Goal: Information Seeking & Learning: Learn about a topic

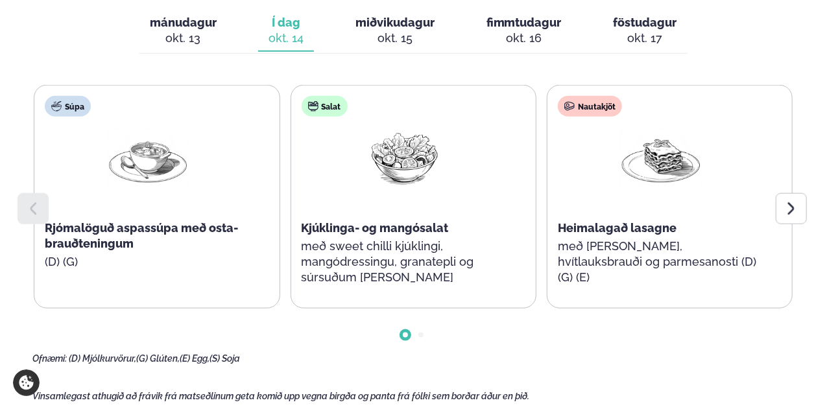
scroll to position [649, 0]
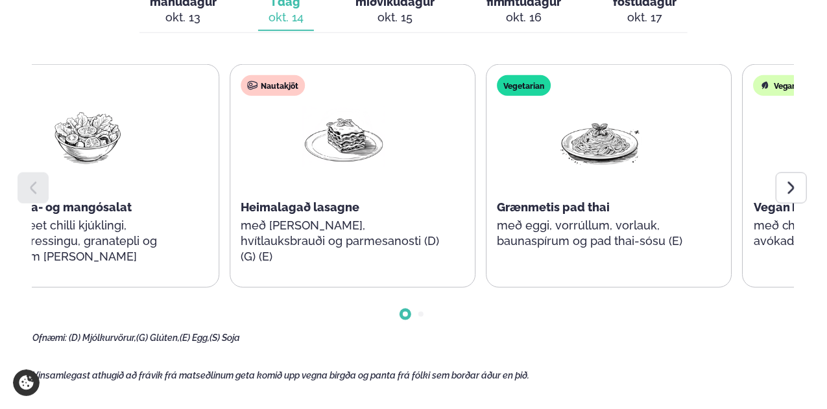
click at [342, 174] on div at bounding box center [343, 147] width 83 height 83
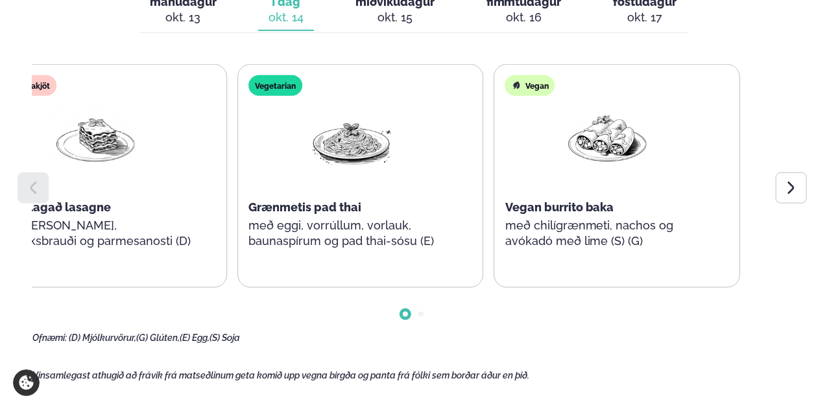
click at [32, 178] on div "Súpa Rjómalöguð aspassúpa með osta-brauðteningum (D) (G) Salat Kjúklinga- og ma…" at bounding box center [412, 204] width 761 height 280
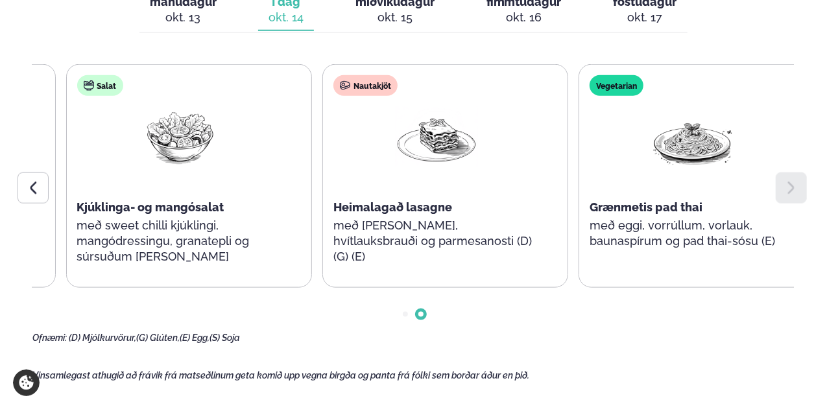
click at [550, 190] on div "Nautakjöt Heimalagað lasagne með [PERSON_NAME], hvítlauksbrauði og parmesanosti…" at bounding box center [436, 176] width 227 height 223
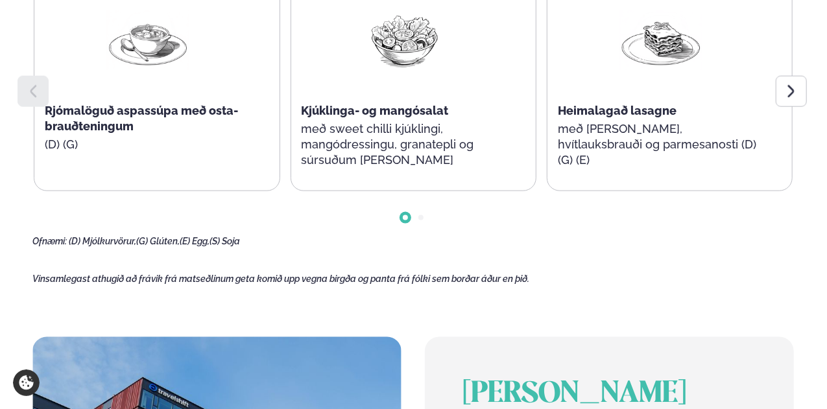
scroll to position [584, 0]
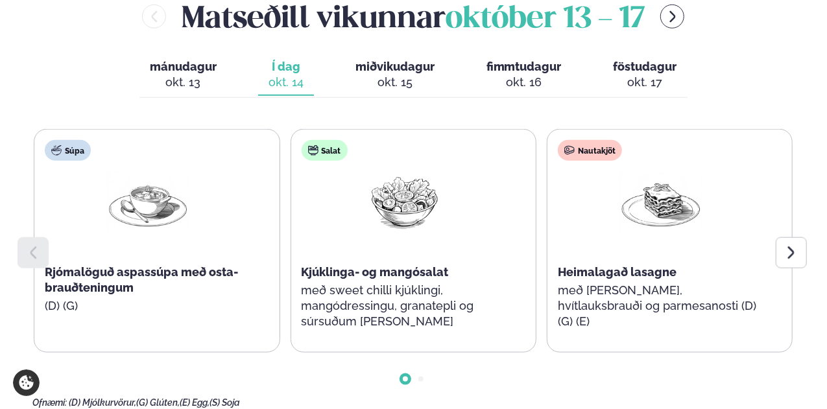
click at [389, 66] on span "miðvikudagur" at bounding box center [394, 67] width 79 height 14
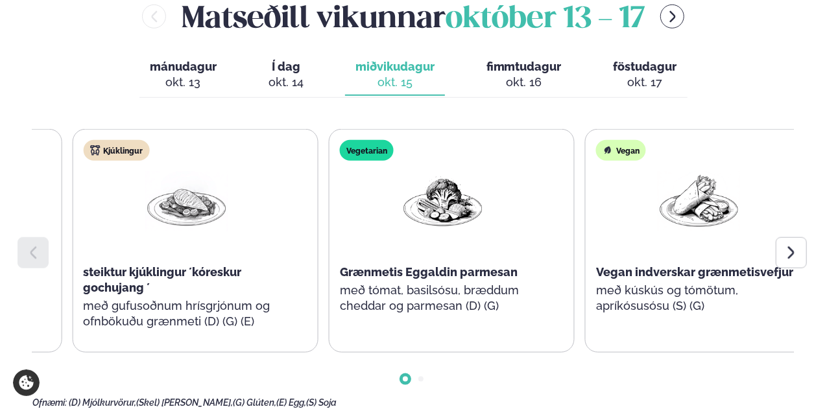
click at [146, 231] on img at bounding box center [186, 201] width 83 height 60
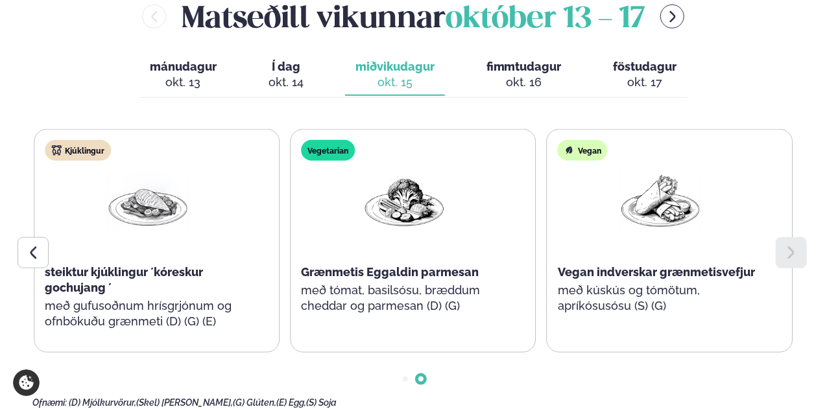
click at [510, 77] on div "okt. 16" at bounding box center [523, 83] width 75 height 16
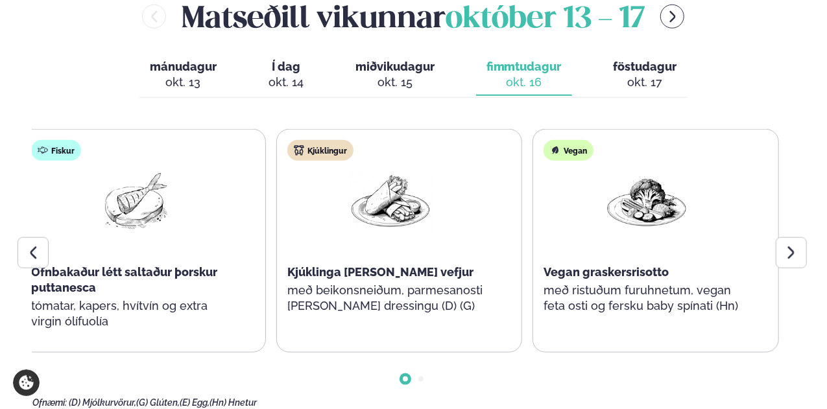
click at [34, 245] on div "Súpa Íslensk kjötsúpa Nautakjöt Marokkóskar kjötbollur með hvítlauksflatbrauði …" at bounding box center [412, 269] width 761 height 280
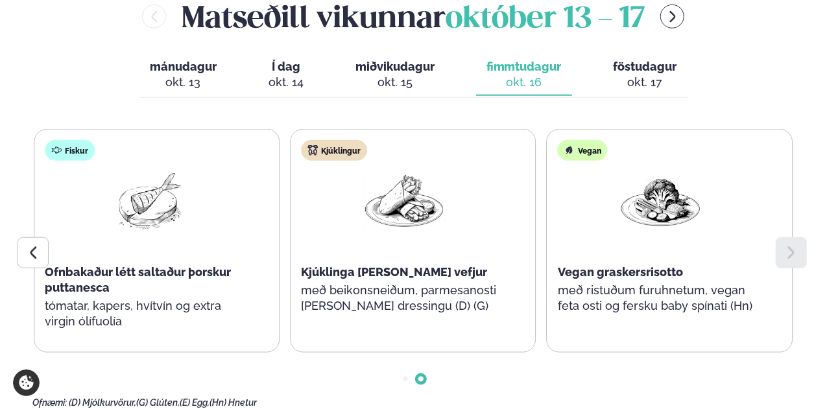
click at [650, 60] on span "föstudagur" at bounding box center [646, 67] width 64 height 14
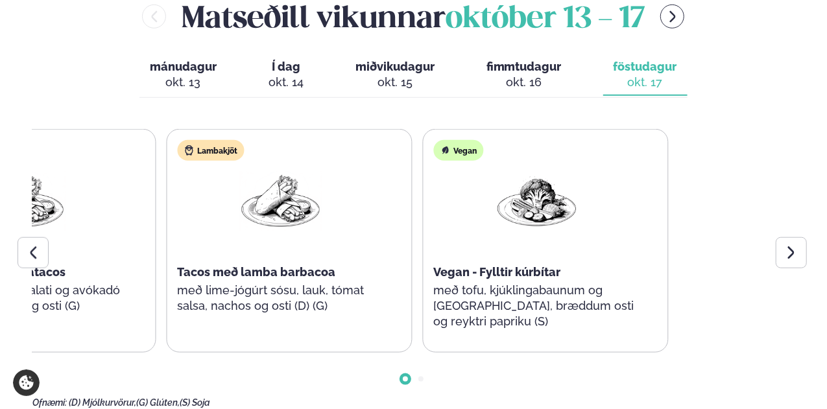
click at [90, 225] on div "Samloka Bruschetta með Parma-skinku, mozzarella, tómötum og basil pestó (D) (G)…" at bounding box center [33, 241] width 759 height 224
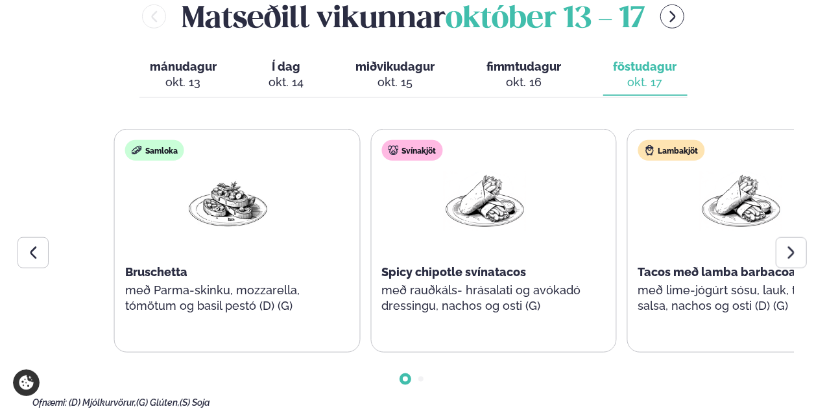
click at [415, 203] on div "Samloka Bruschetta með Parma-skinku, mozzarella, tómötum og basil pestó (D) (G)…" at bounding box center [493, 241] width 759 height 224
